Goal: Browse casually: Explore the website without a specific task or goal

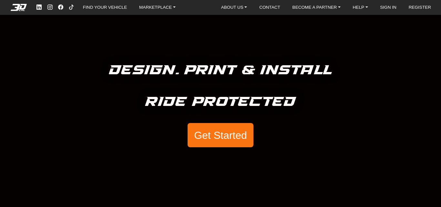
click at [223, 140] on button "Get Started" at bounding box center [221, 135] width 66 height 25
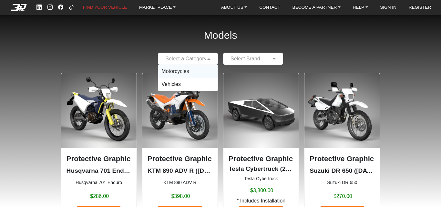
click at [206, 58] on span at bounding box center [210, 59] width 8 height 8
click at [186, 69] on span "Motorcycles" at bounding box center [174, 70] width 27 height 5
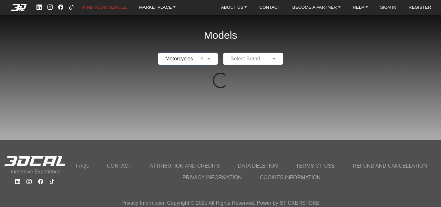
click at [267, 58] on div at bounding box center [252, 59] width 59 height 8
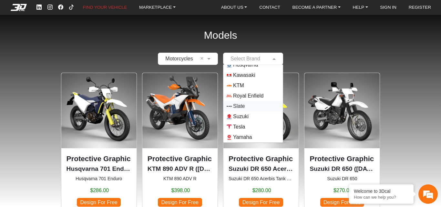
scroll to position [32, 0]
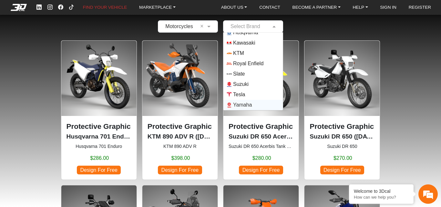
click at [248, 105] on span "Yamaha" at bounding box center [242, 105] width 19 height 8
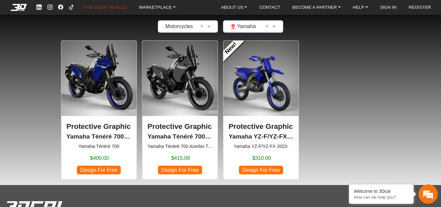
scroll to position [0, 0]
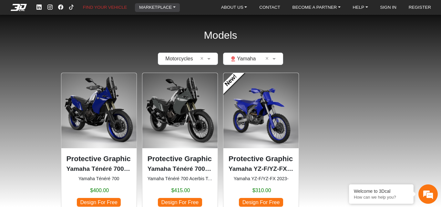
click at [162, 6] on link "MARKETPLACE" at bounding box center [158, 7] width 42 height 9
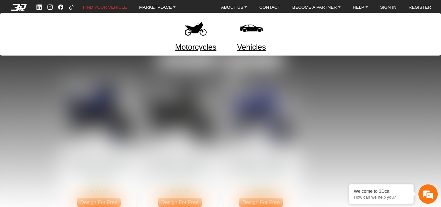
click at [357, 111] on div at bounding box center [220, 103] width 441 height 207
